Goal: Find contact information: Find contact information

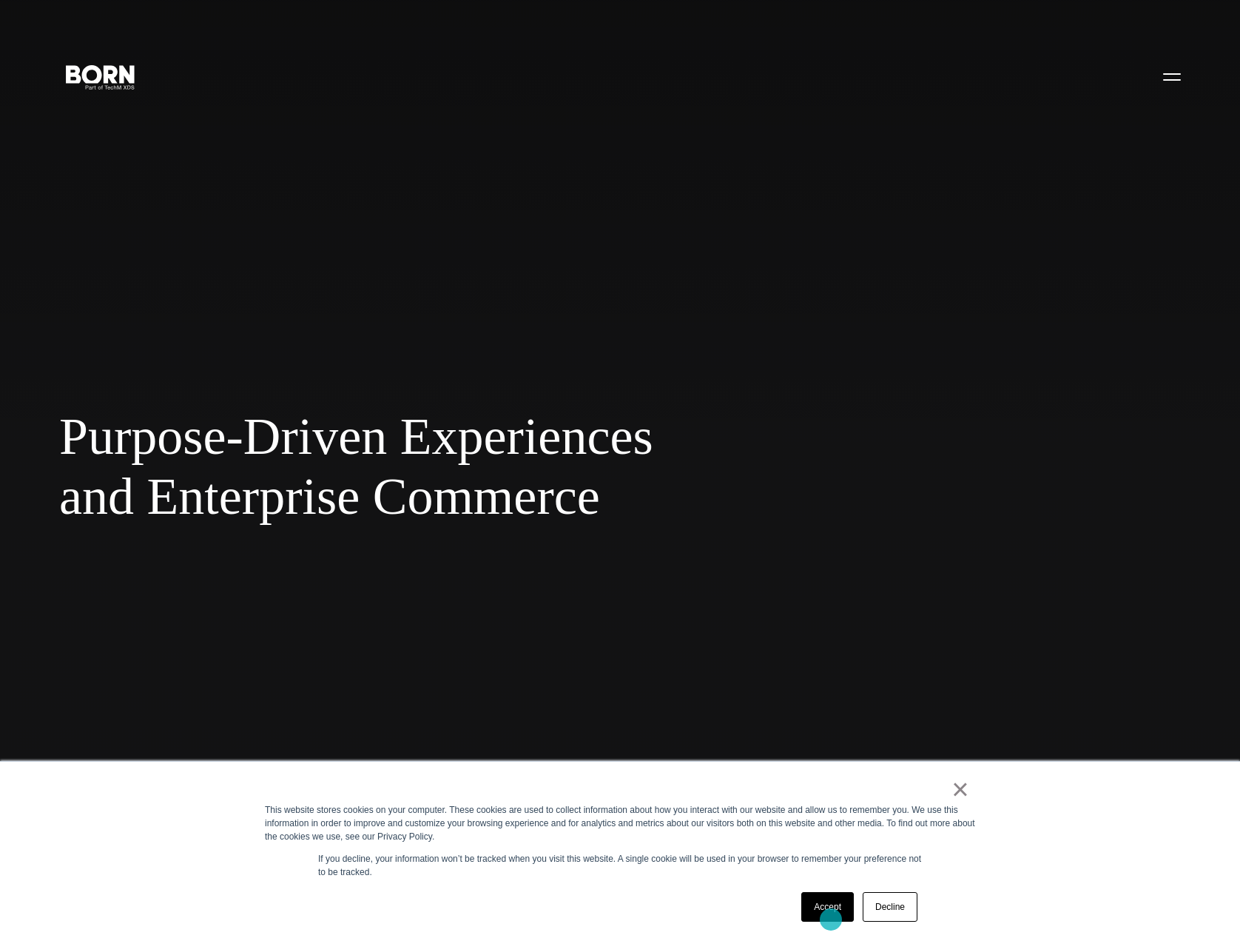
click at [831, 919] on link "Accept" at bounding box center [827, 907] width 53 height 30
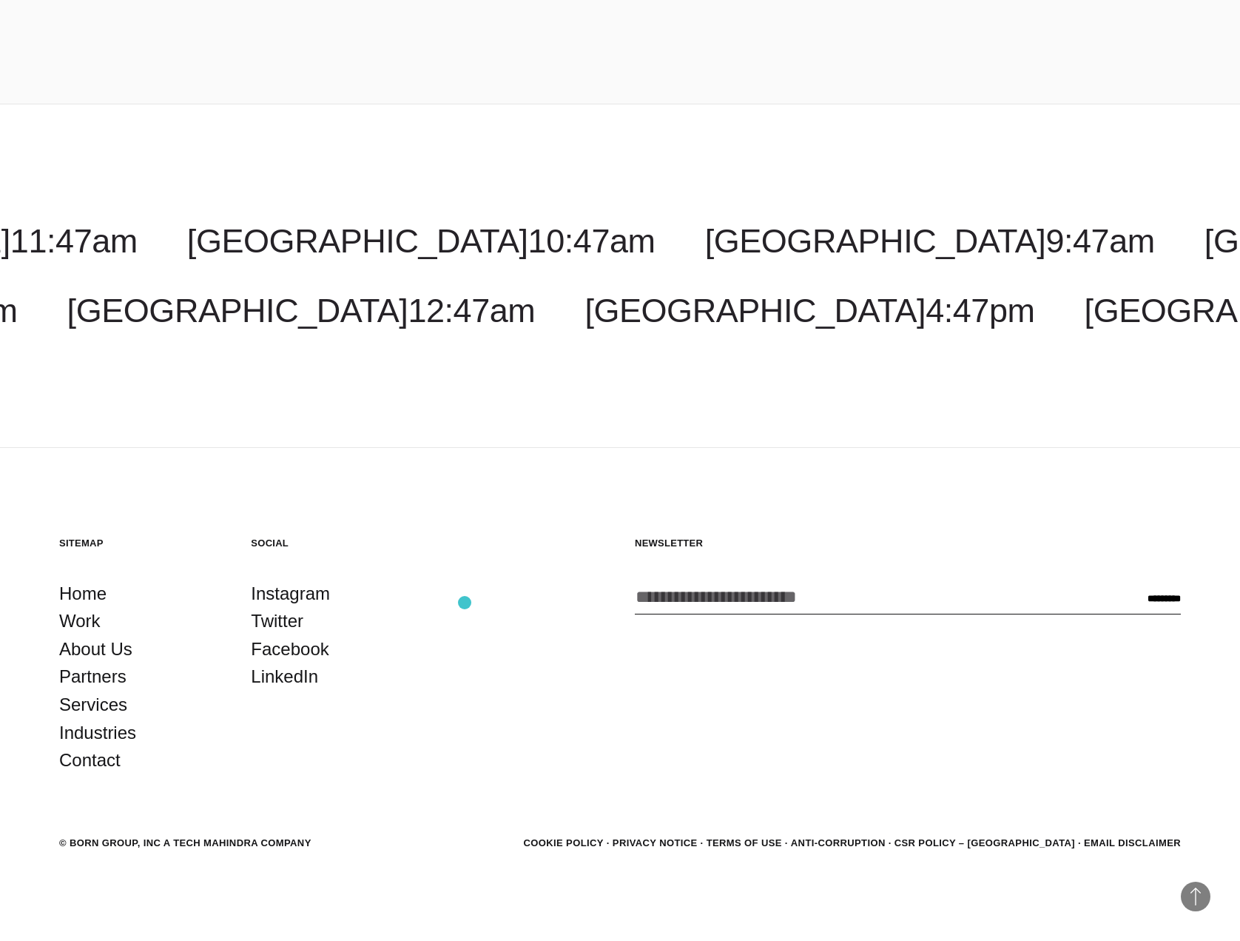
scroll to position [5995, 0]
click at [84, 762] on link "Contact" at bounding box center [89, 759] width 61 height 28
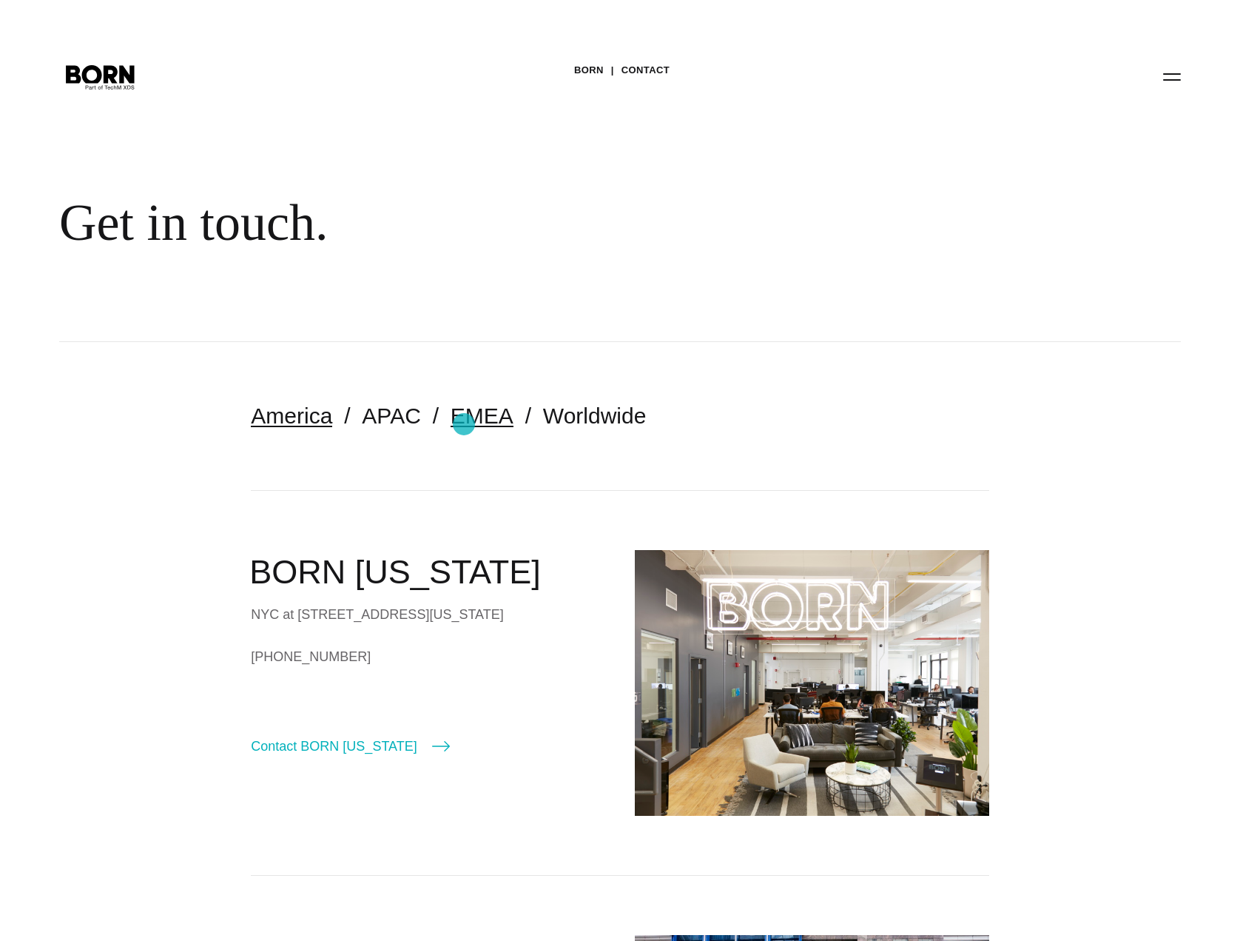
click at [464, 424] on link "EMEA" at bounding box center [482, 415] width 63 height 24
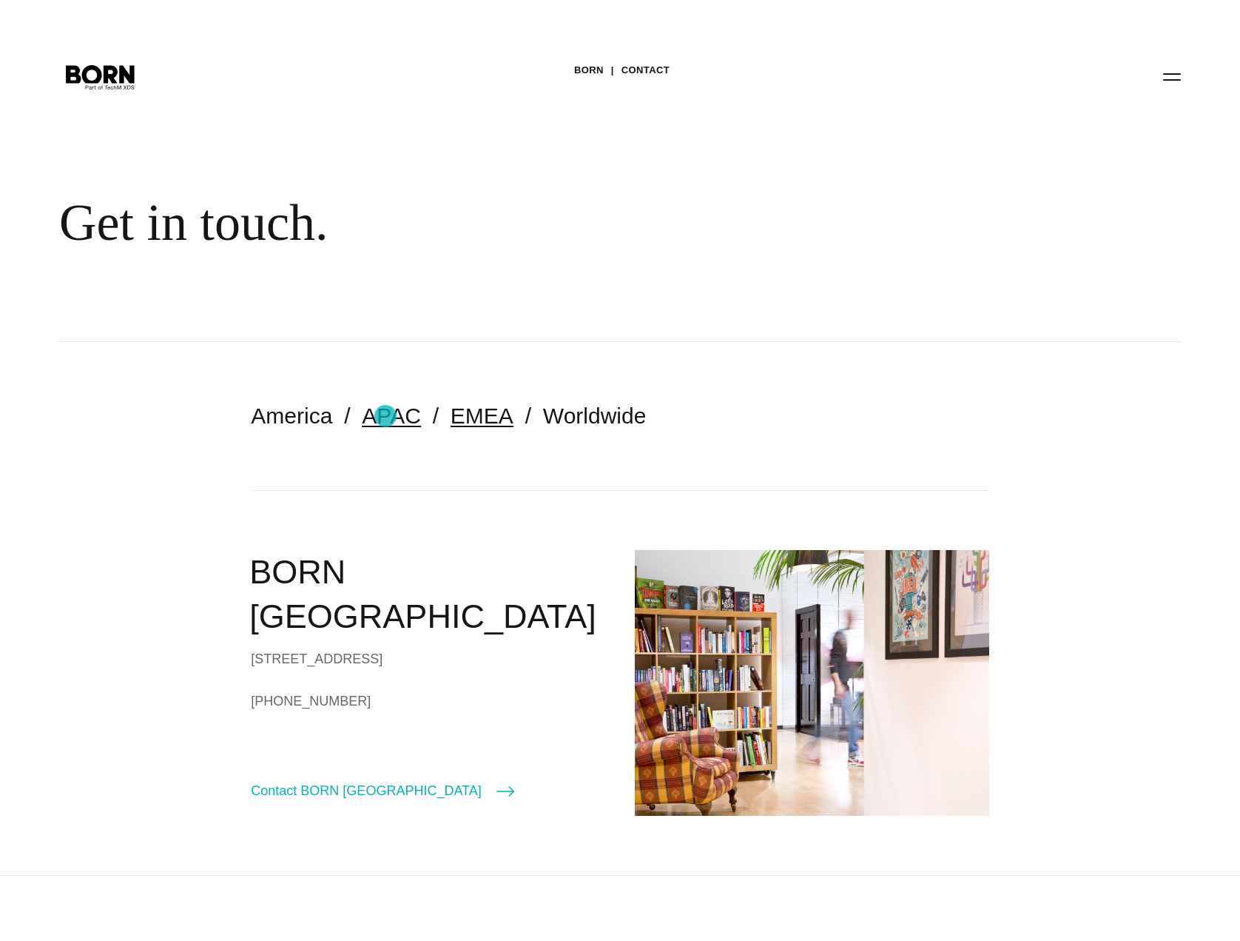
click at [386, 416] on link "APAC" at bounding box center [391, 415] width 58 height 24
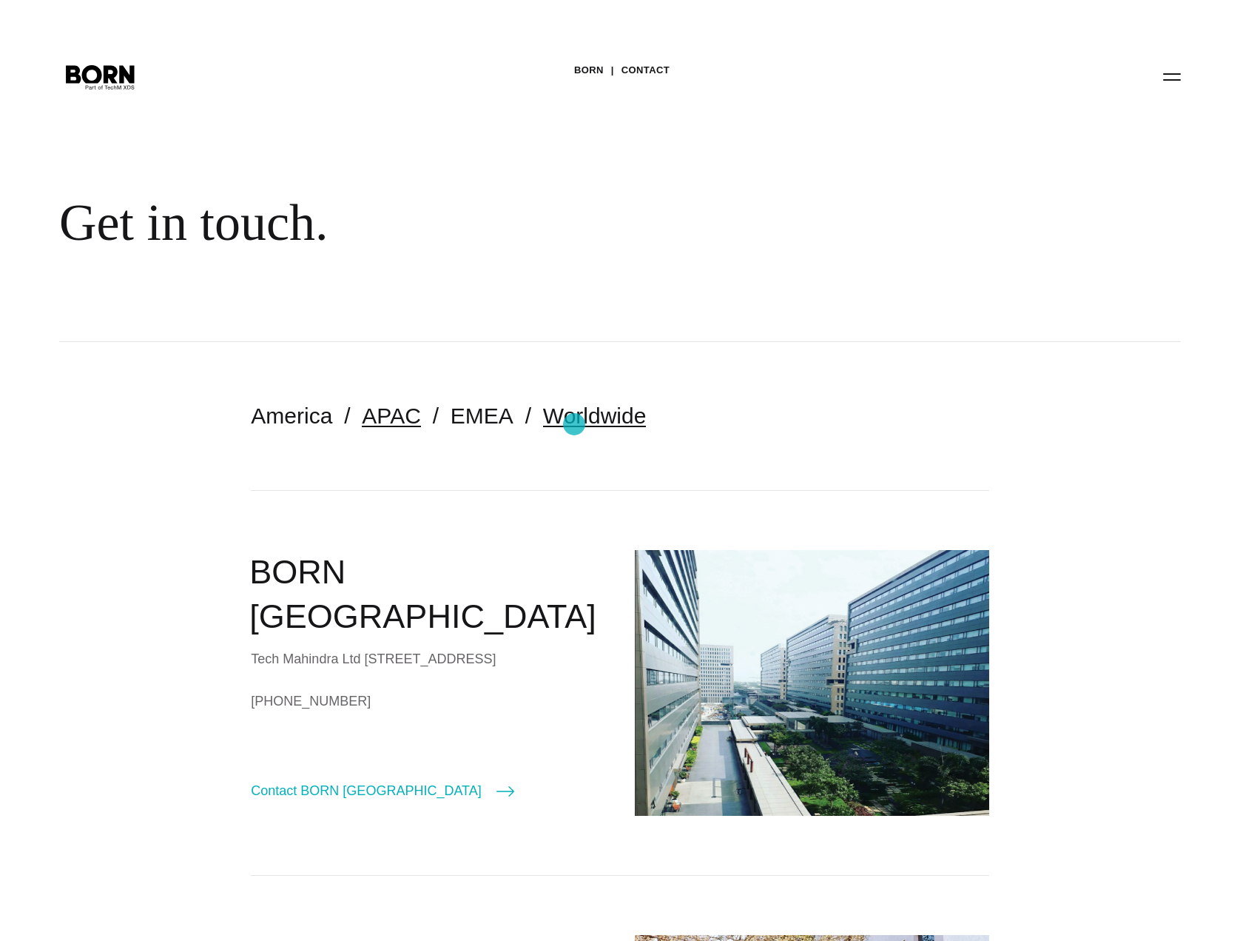
click at [574, 424] on link "Worldwide" at bounding box center [595, 415] width 104 height 24
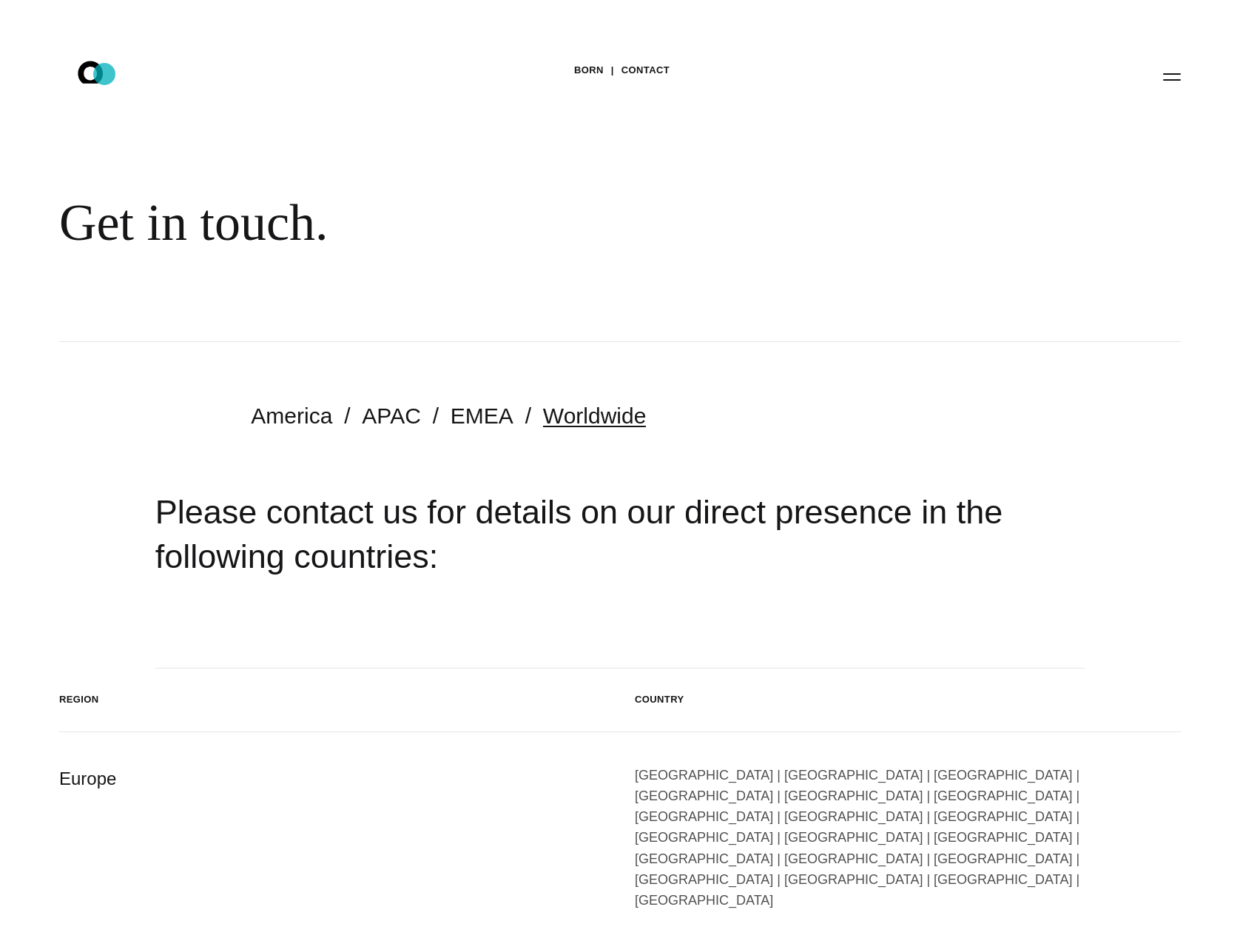
click at [104, 74] on icon ".st0{display:none;} .st1{display:inline;} .st2{font-family:'HelveticaNeue-Mediu…" at bounding box center [100, 76] width 95 height 38
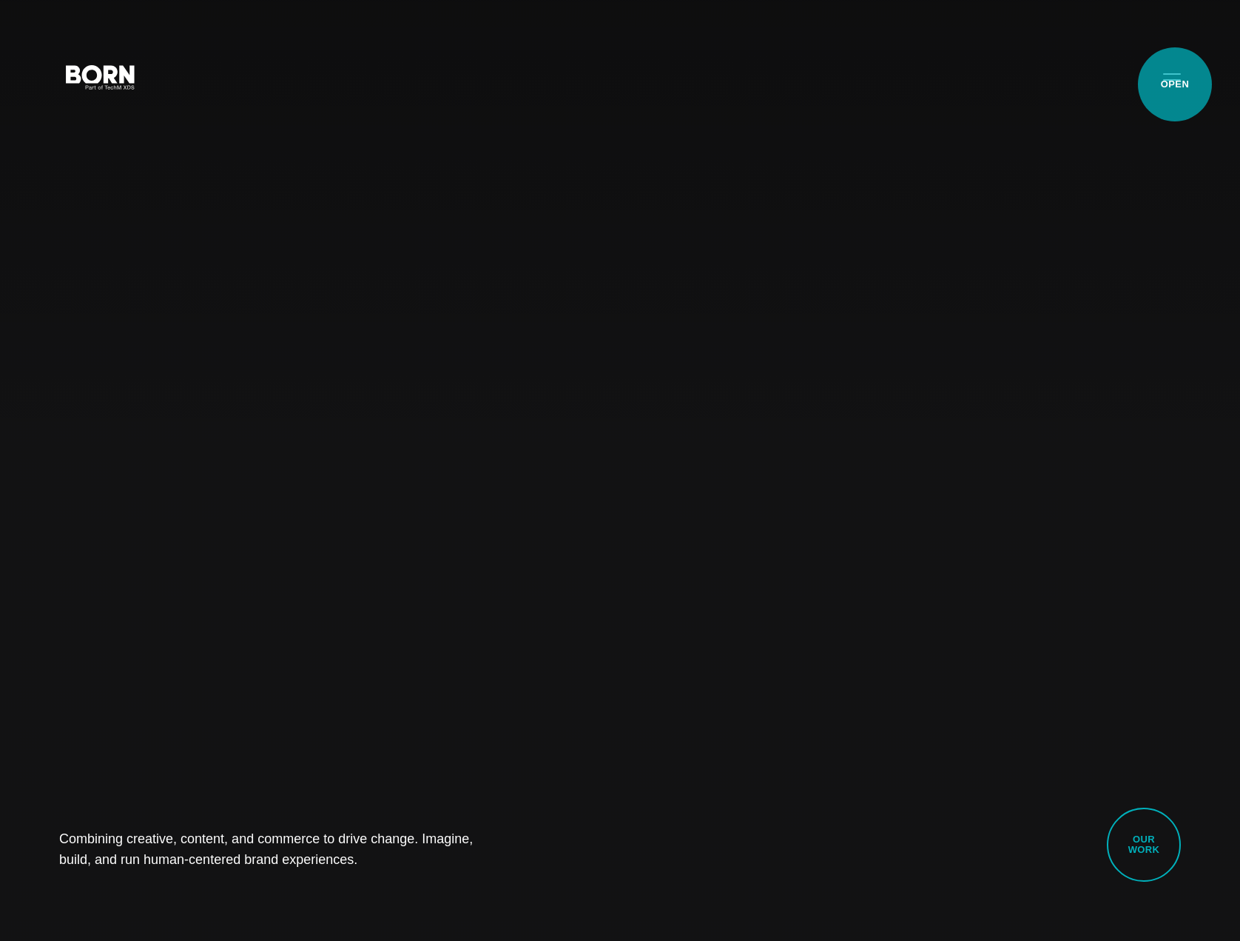
click at [1175, 84] on button "Primary Menu" at bounding box center [1172, 76] width 36 height 31
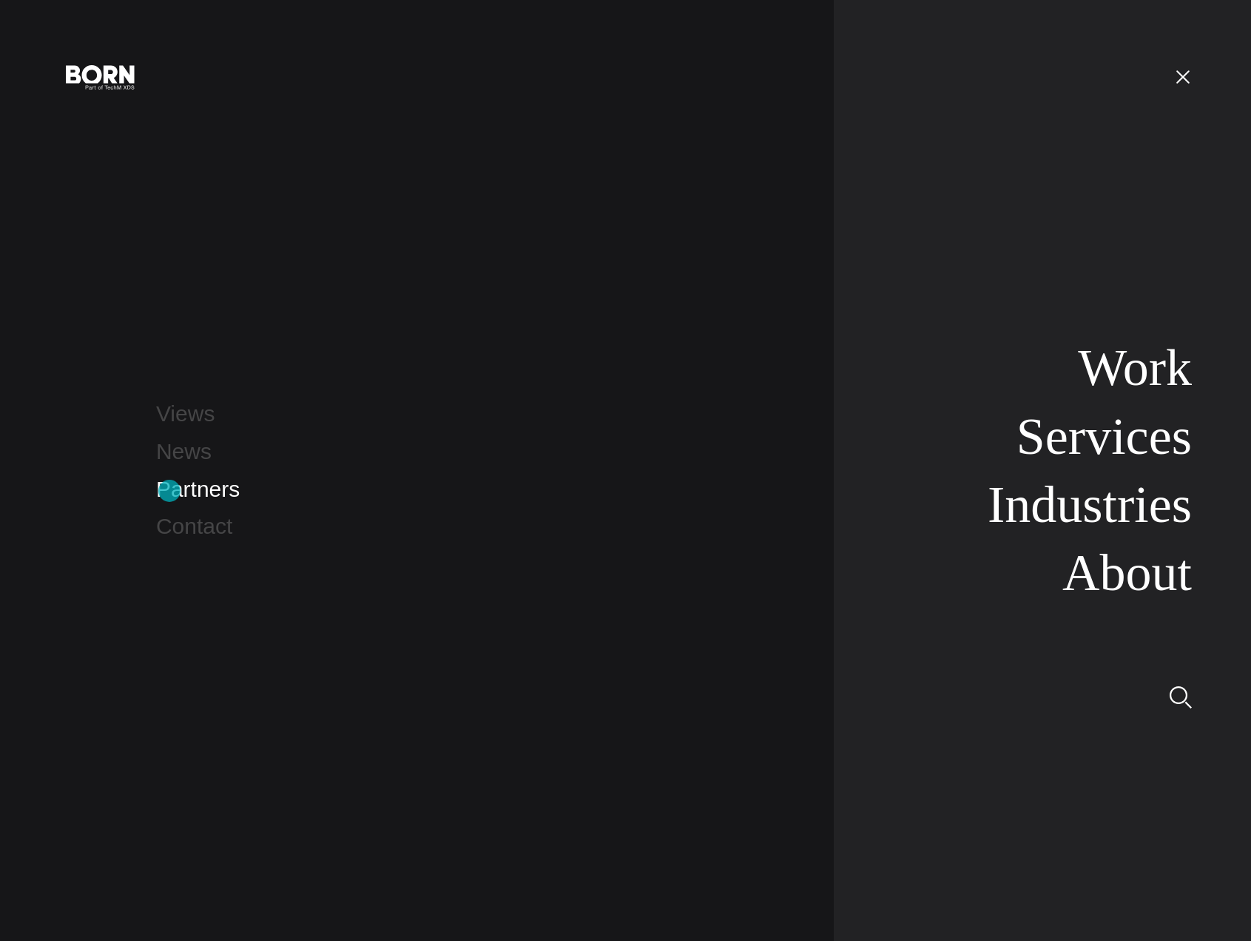
click at [169, 491] on link "Partners" at bounding box center [198, 489] width 84 height 24
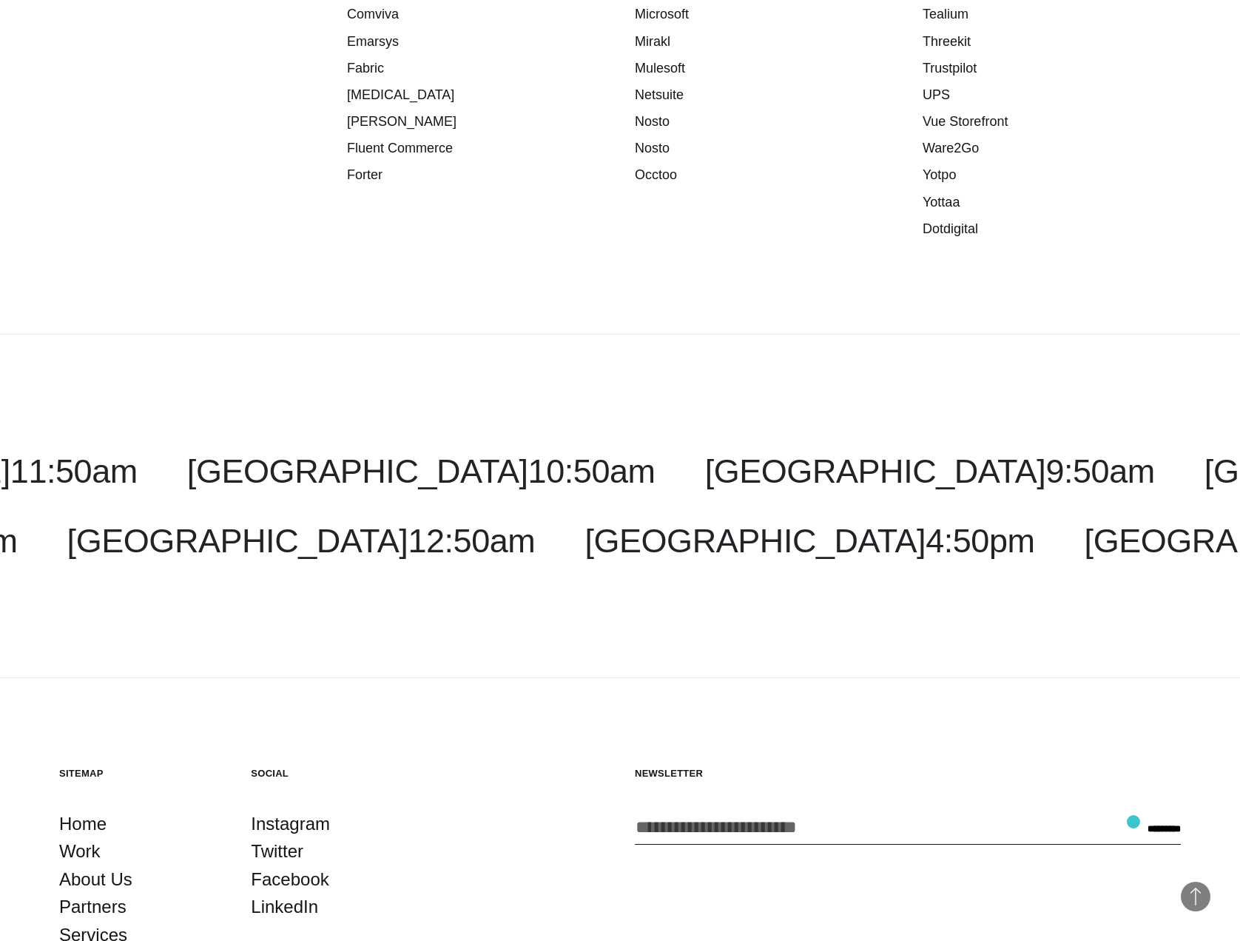
scroll to position [2495, 0]
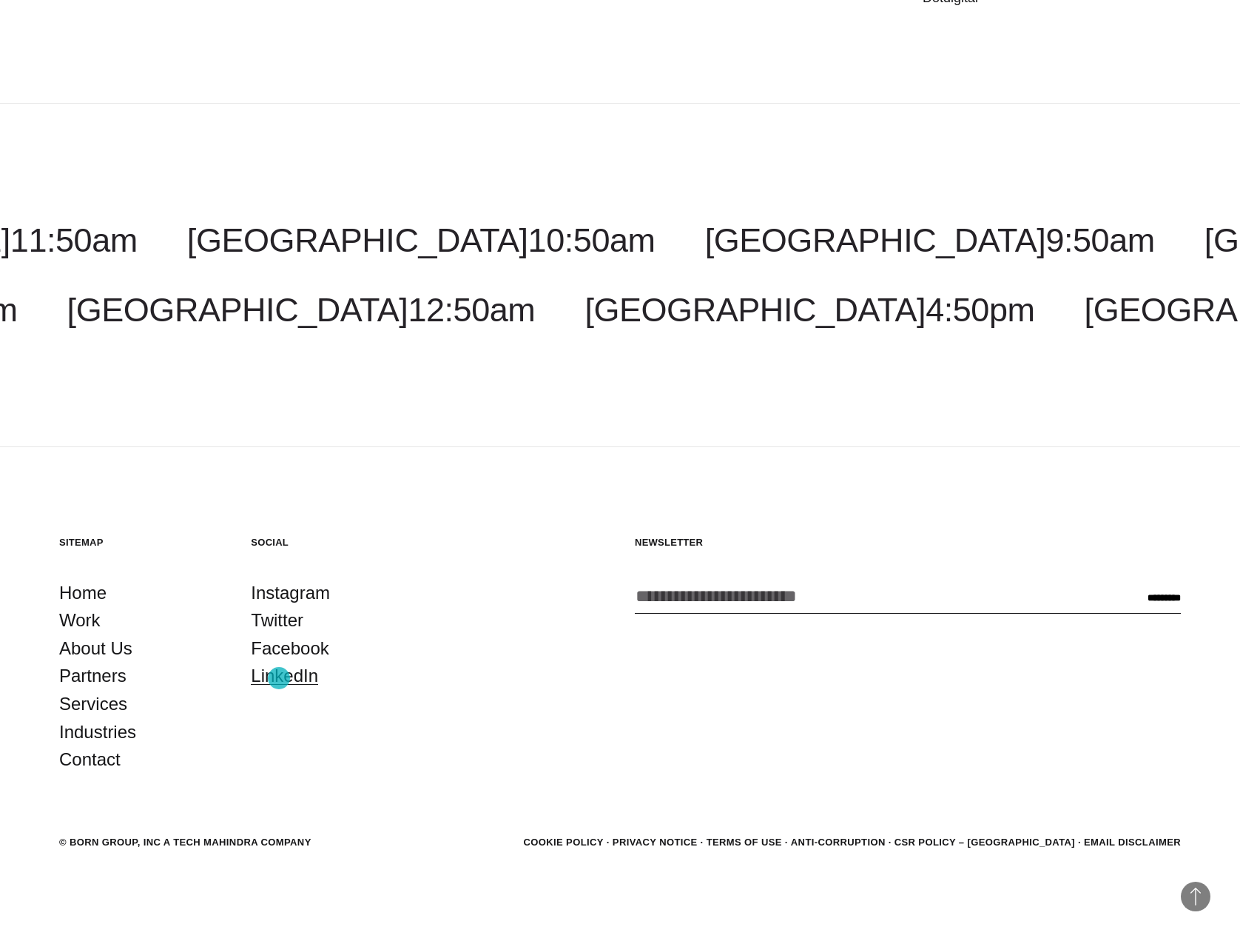
click at [279, 678] on link "LinkedIn" at bounding box center [284, 676] width 67 height 28
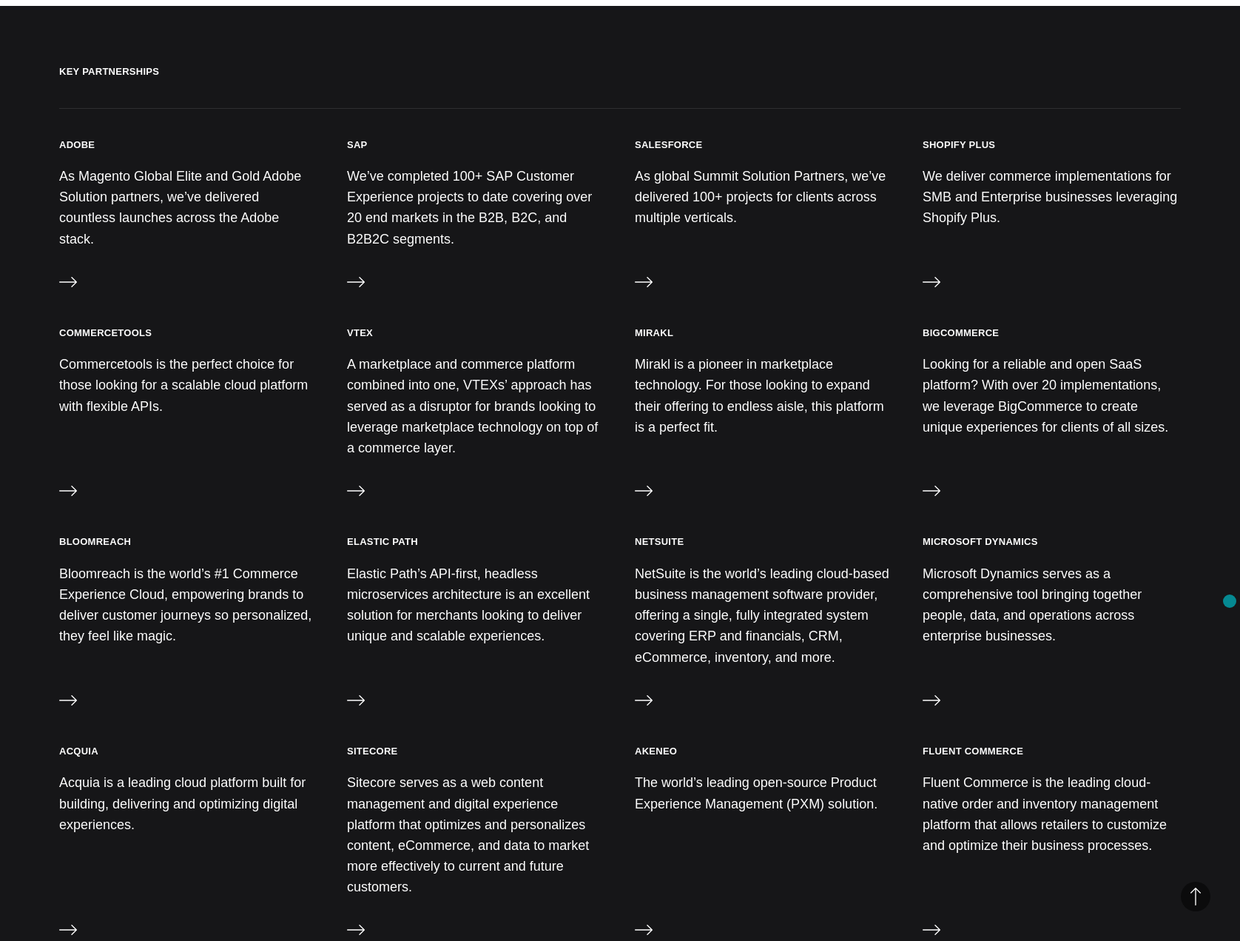
scroll to position [266, 0]
